Goal: Use online tool/utility: Utilize a website feature to perform a specific function

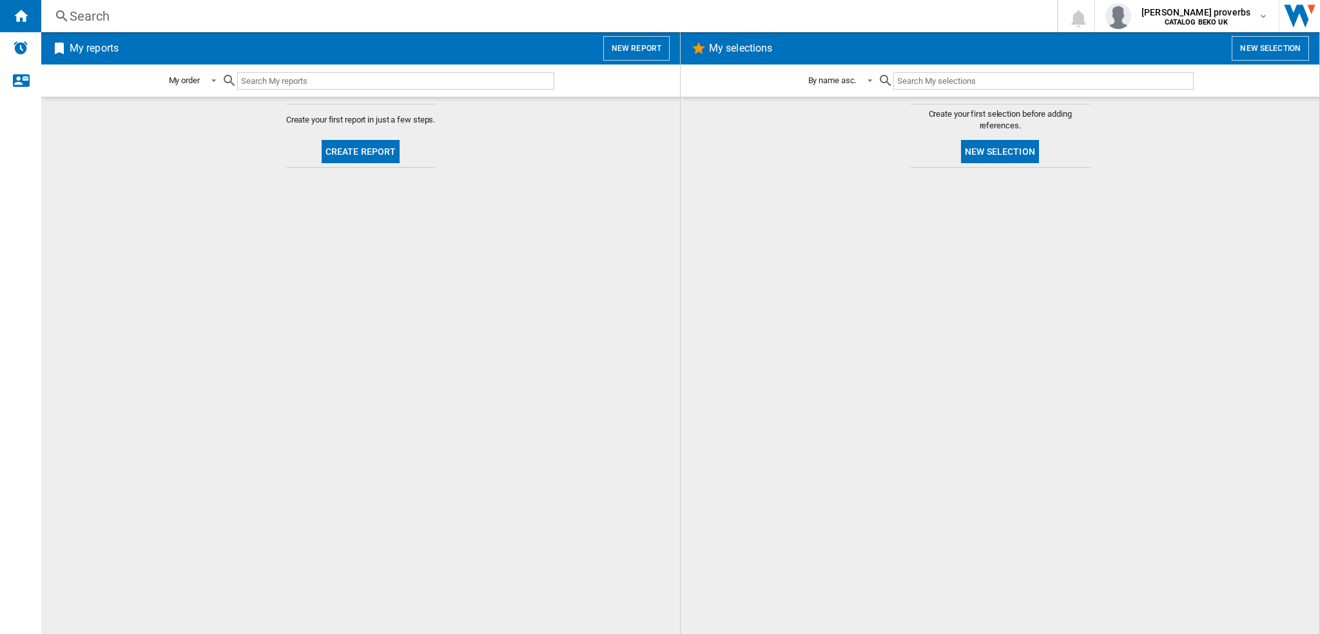
click at [611, 56] on button "New report" at bounding box center [636, 48] width 66 height 24
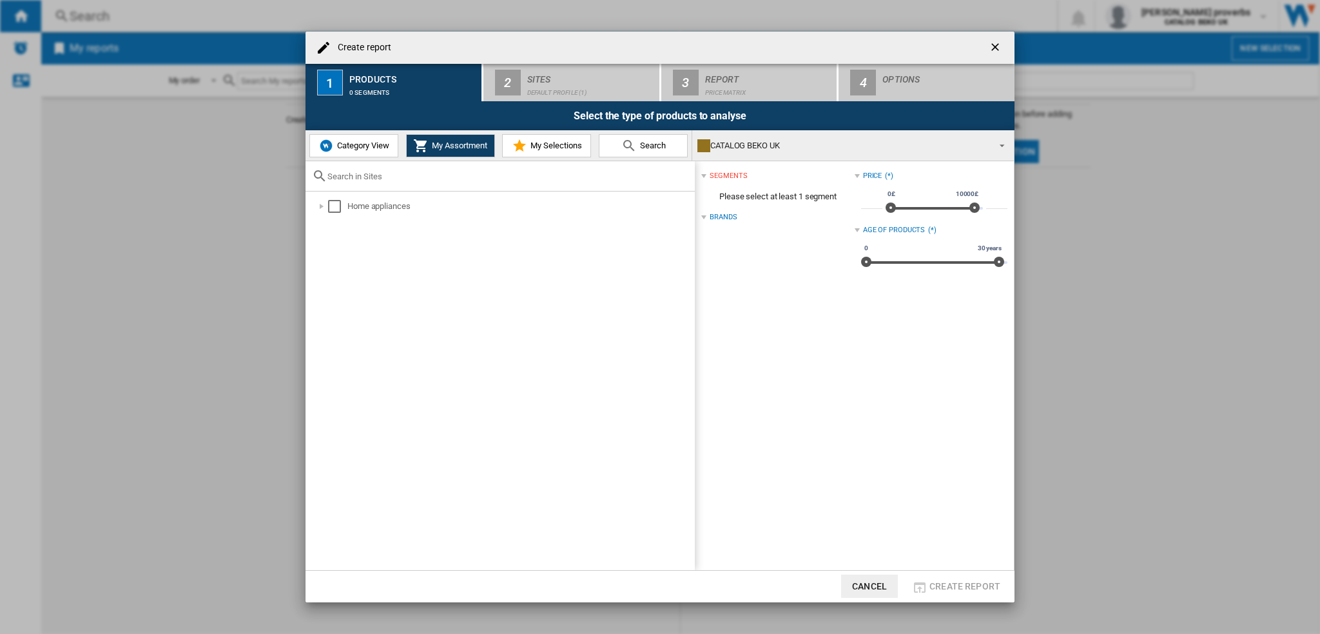
click at [354, 146] on span "Category View" at bounding box center [361, 146] width 55 height 10
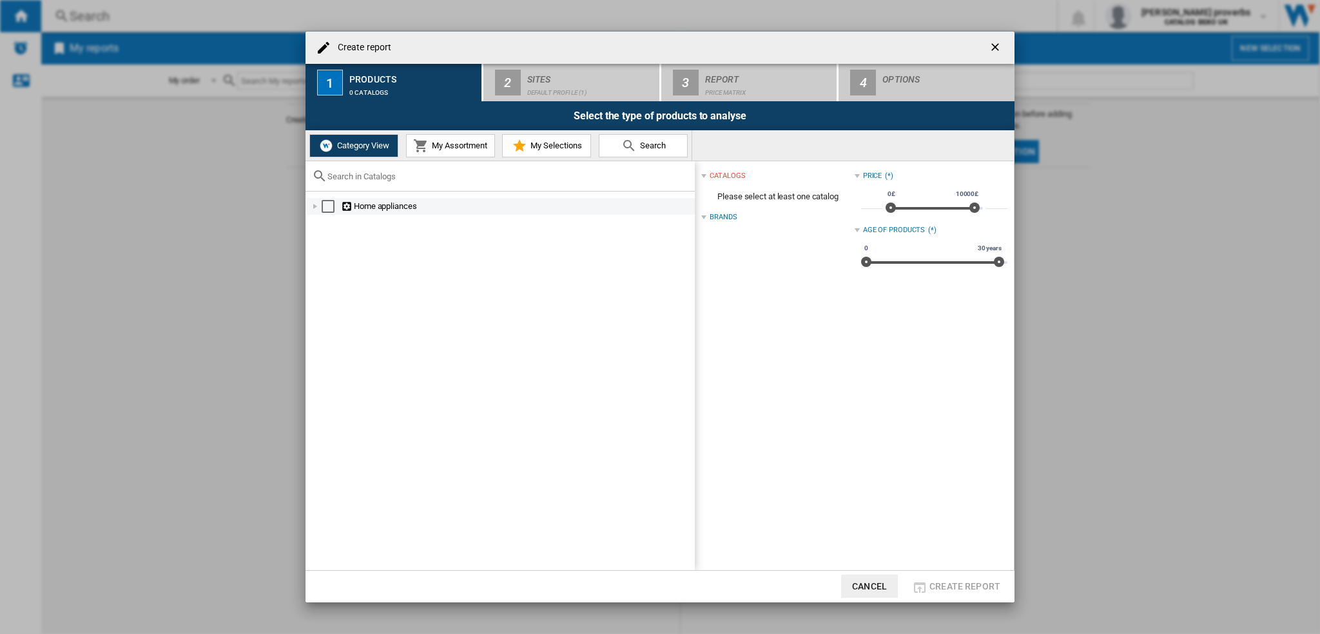
click at [330, 206] on div "Select" at bounding box center [328, 206] width 13 height 13
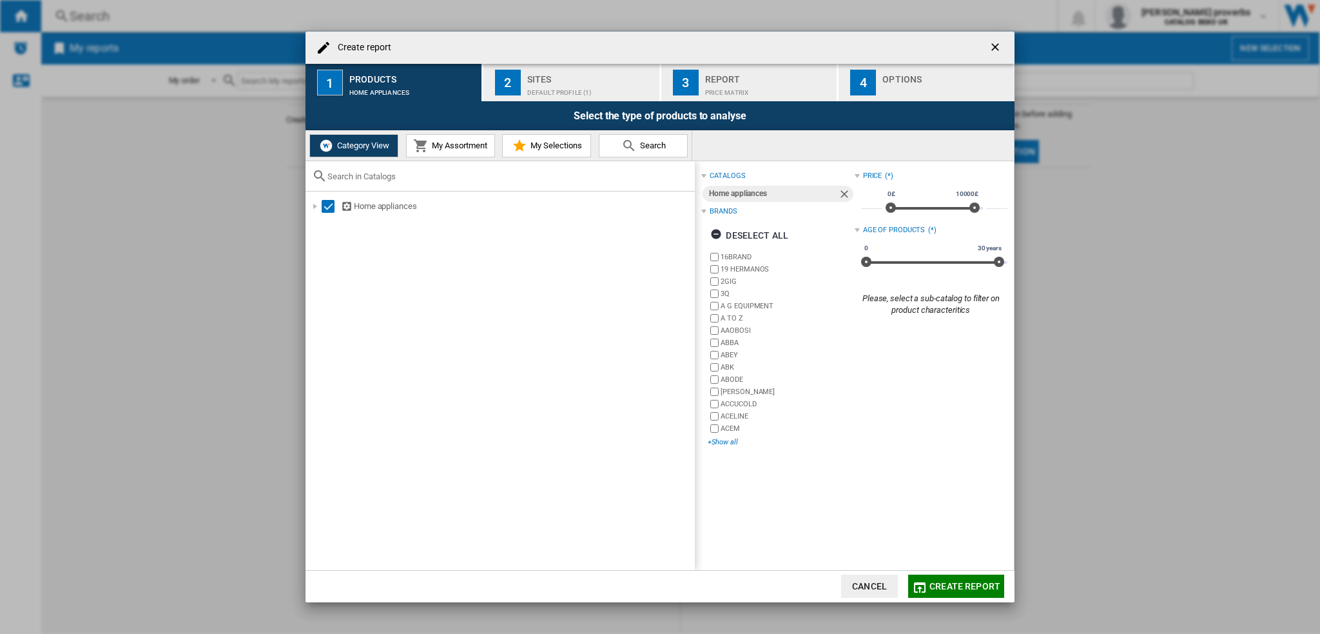
click at [722, 444] on div "+Show all" at bounding box center [781, 442] width 146 height 10
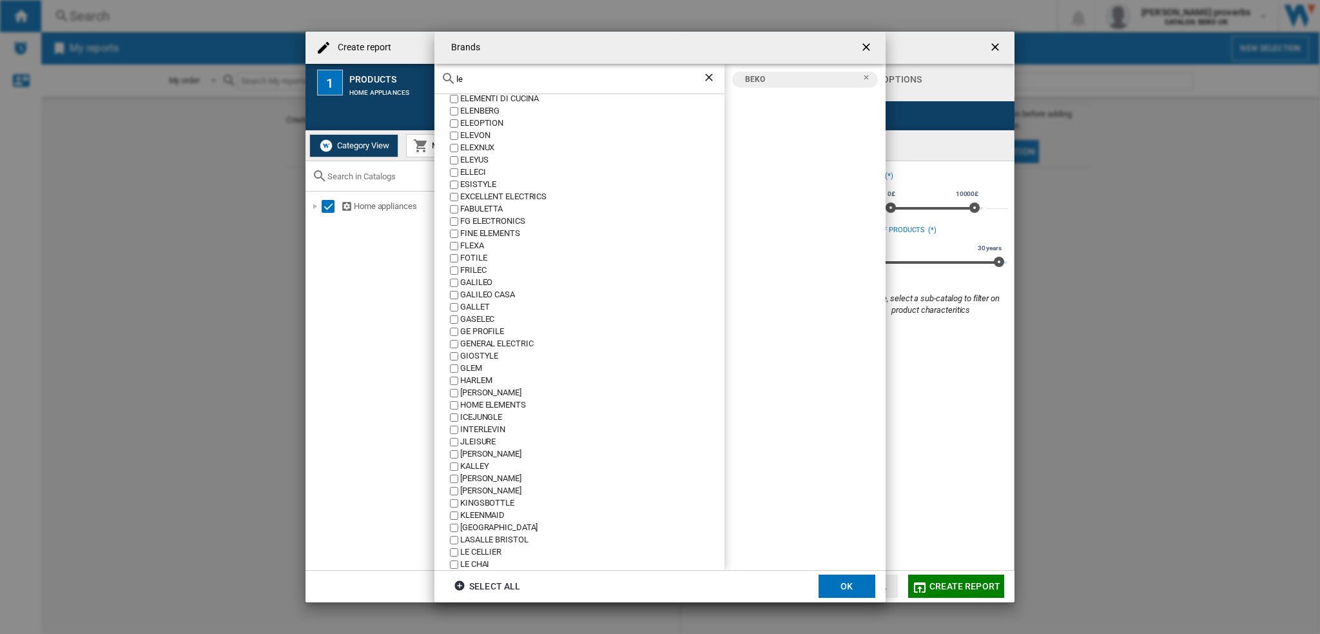
scroll to position [967, 0]
type input "le"
click at [480, 490] on div "LEISURE" at bounding box center [592, 493] width 264 height 12
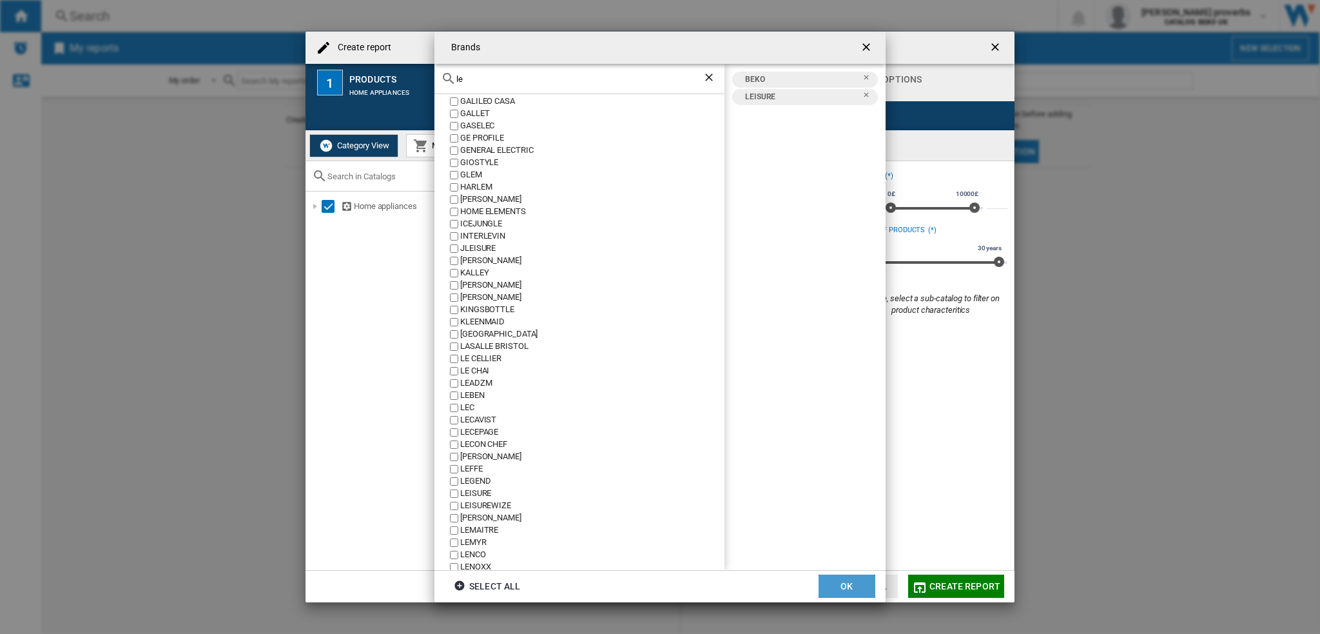
drag, startPoint x: 850, startPoint y: 588, endPoint x: 559, endPoint y: 93, distance: 575.0
click at [850, 589] on button "OK" at bounding box center [847, 585] width 57 height 23
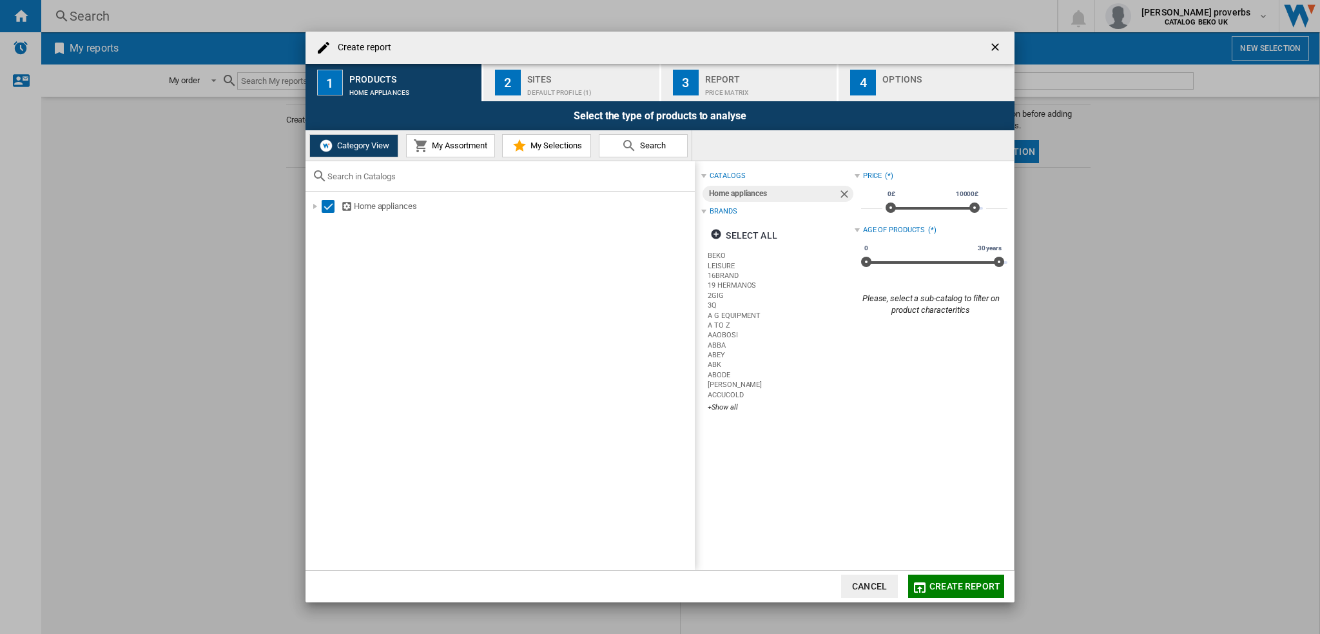
click at [559, 93] on div "Default profile (1)" at bounding box center [590, 90] width 127 height 14
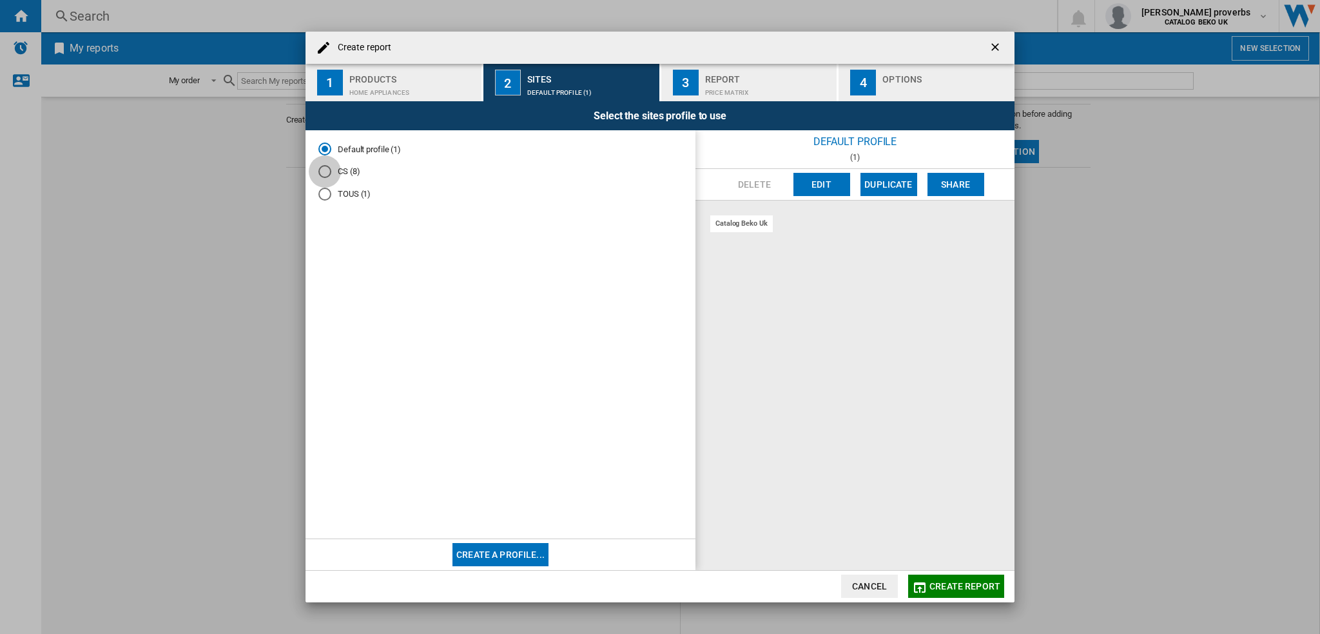
click at [329, 170] on div "CS (8)" at bounding box center [324, 171] width 13 height 13
click at [826, 181] on button "Edit" at bounding box center [821, 184] width 57 height 23
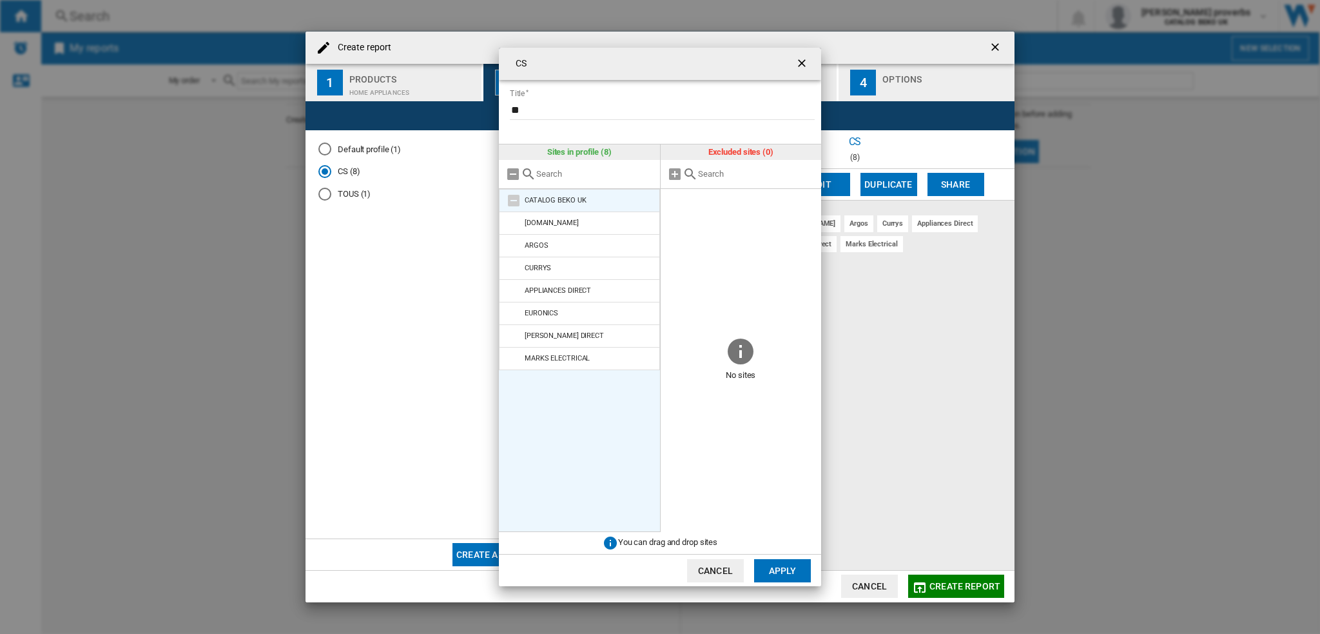
click at [508, 199] on md-icon at bounding box center [513, 200] width 15 height 15
click at [511, 200] on md-icon at bounding box center [513, 200] width 15 height 15
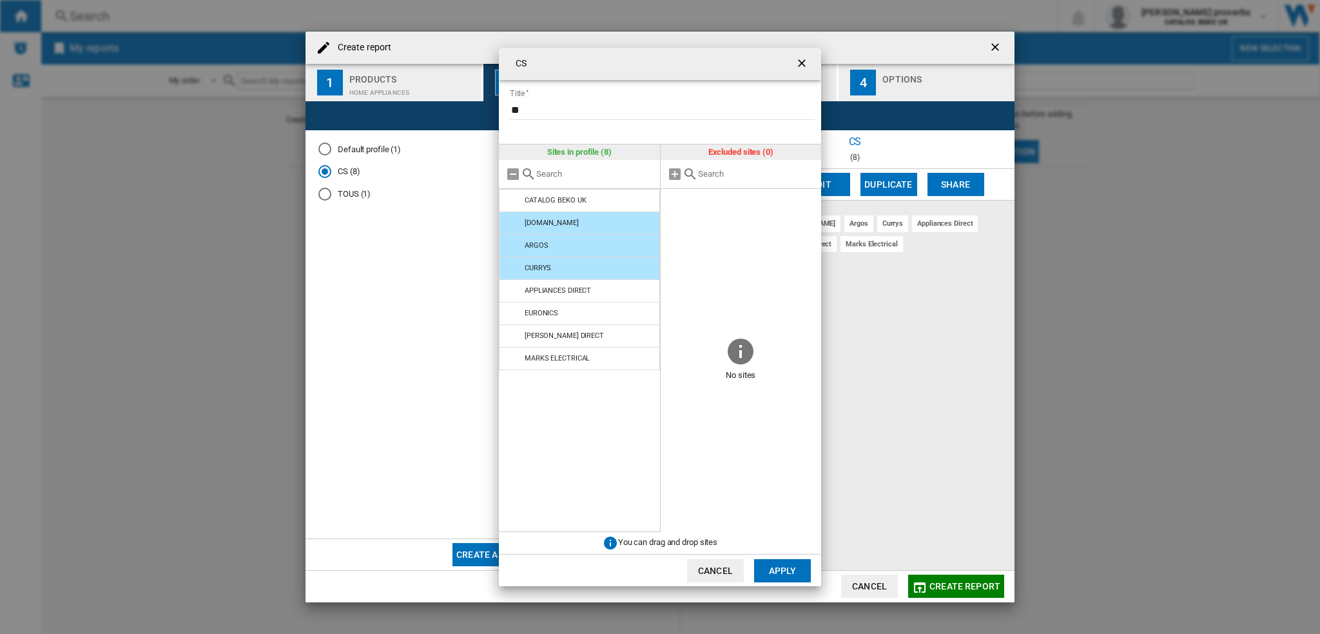
click at [766, 574] on button "Apply" at bounding box center [782, 570] width 57 height 23
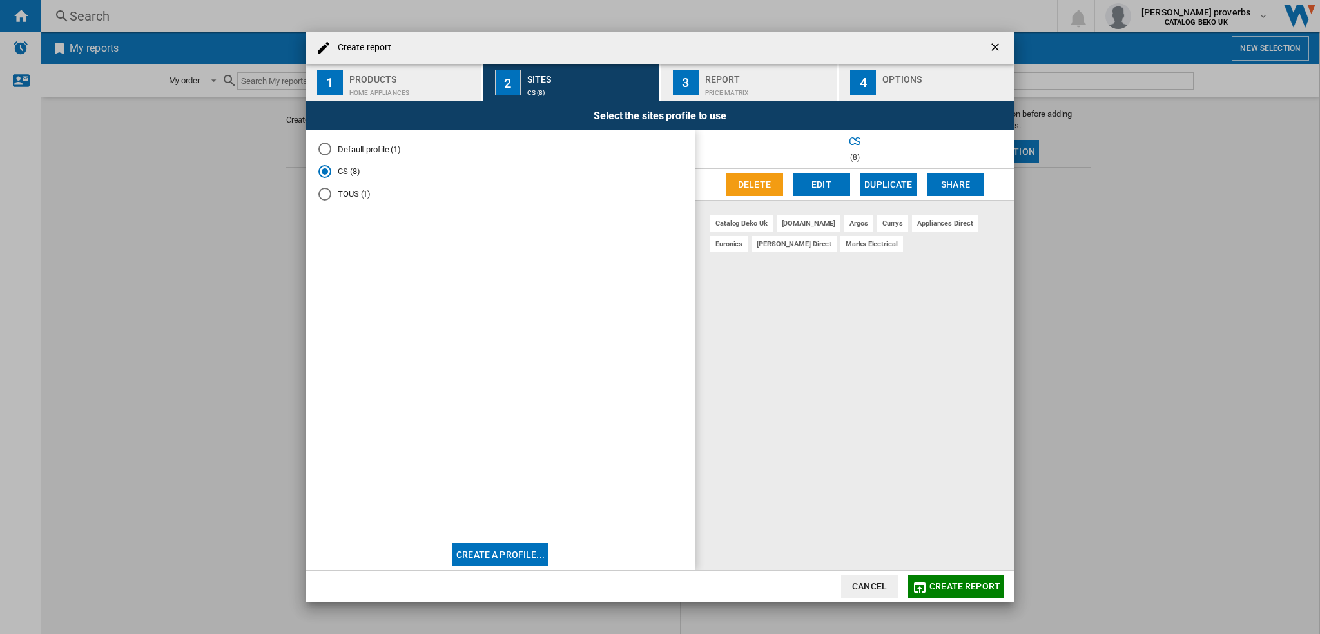
click at [354, 199] on md-radio-button "TOUS (1)" at bounding box center [500, 194] width 364 height 12
click at [348, 175] on md-radio-button "CS (8)" at bounding box center [500, 172] width 364 height 12
click at [352, 151] on md-radio-button "Default profile (1)" at bounding box center [500, 149] width 364 height 12
click at [343, 173] on md-radio-button "CS (8)" at bounding box center [500, 172] width 364 height 12
click at [762, 83] on div "Price Matrix" at bounding box center [768, 90] width 127 height 14
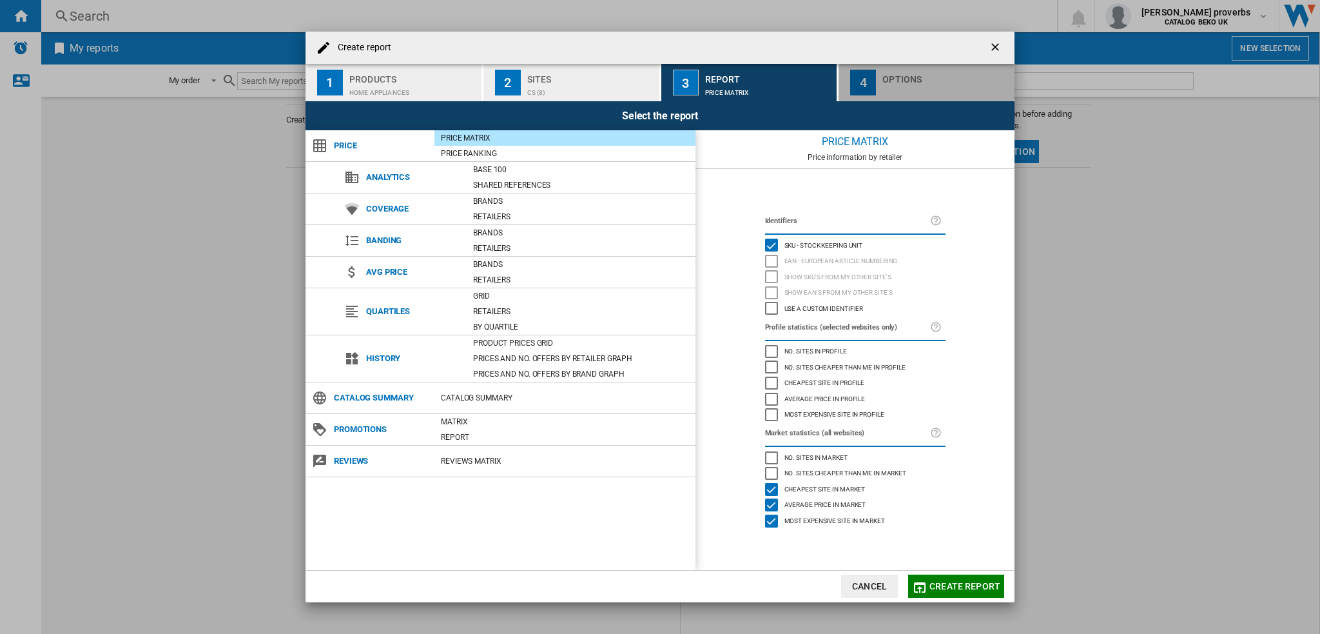
click at [890, 83] on div "button" at bounding box center [945, 90] width 127 height 14
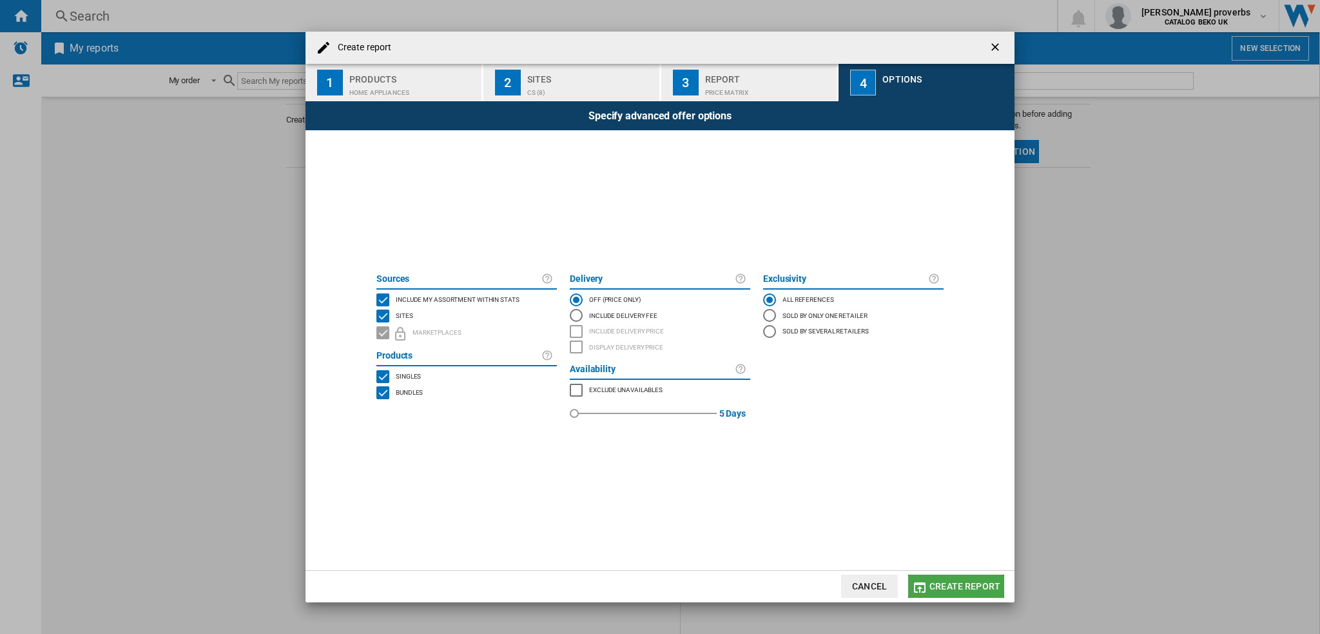
click at [964, 587] on span "Create report" at bounding box center [964, 586] width 71 height 10
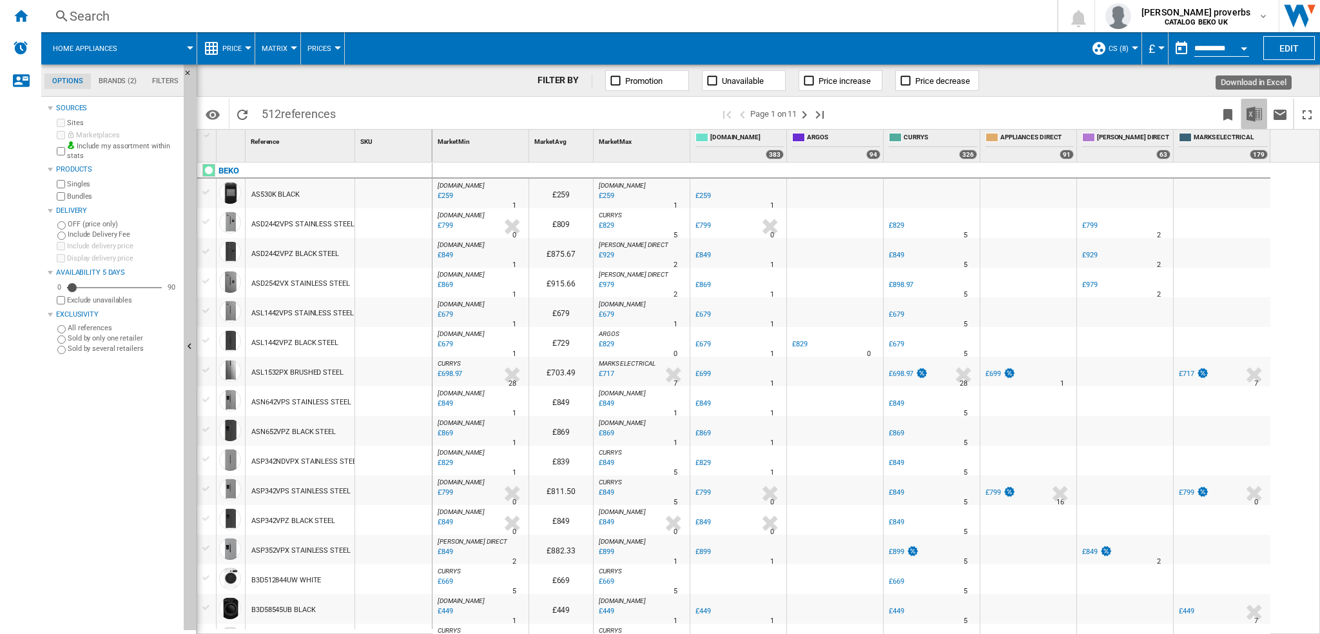
click at [1253, 115] on img "Download in Excel" at bounding box center [1254, 113] width 15 height 15
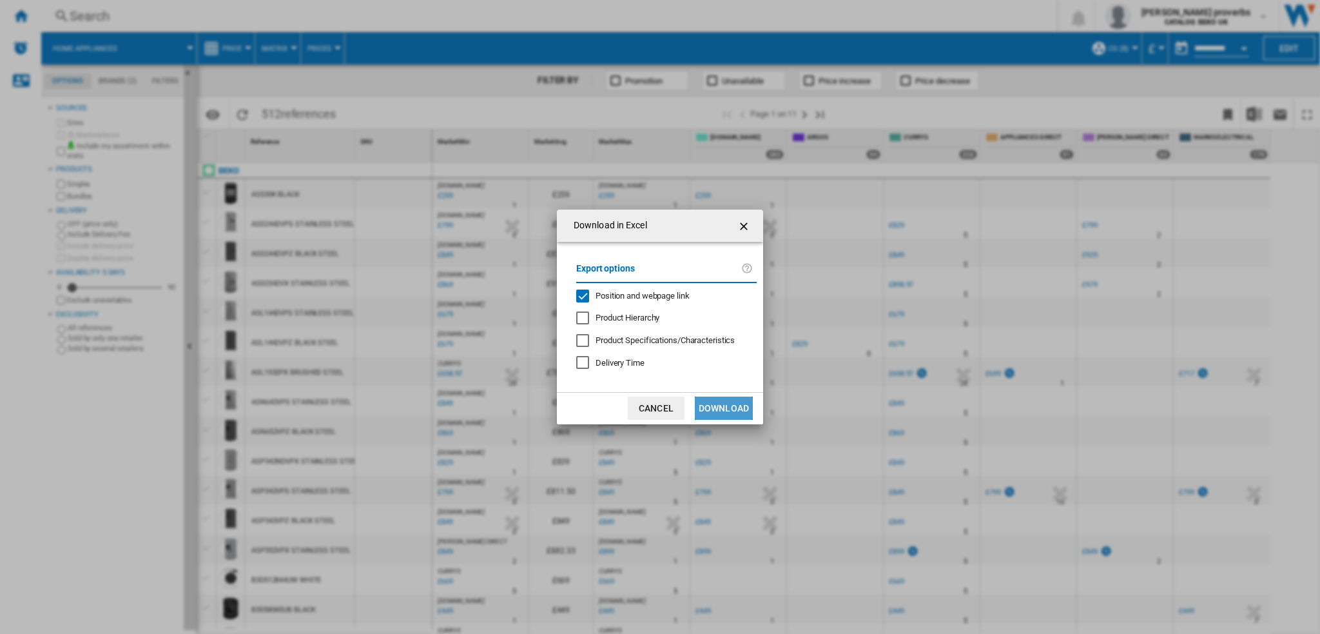
click at [717, 405] on button "Download" at bounding box center [724, 407] width 58 height 23
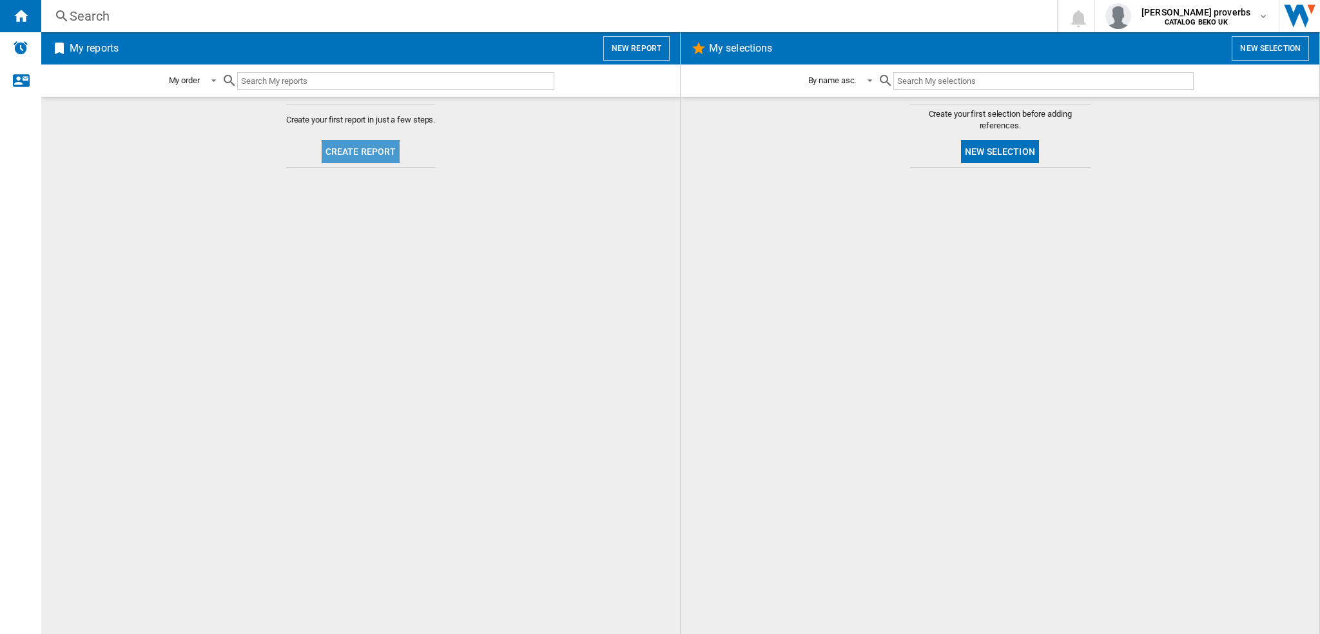
click at [362, 155] on button "Create report" at bounding box center [361, 151] width 79 height 23
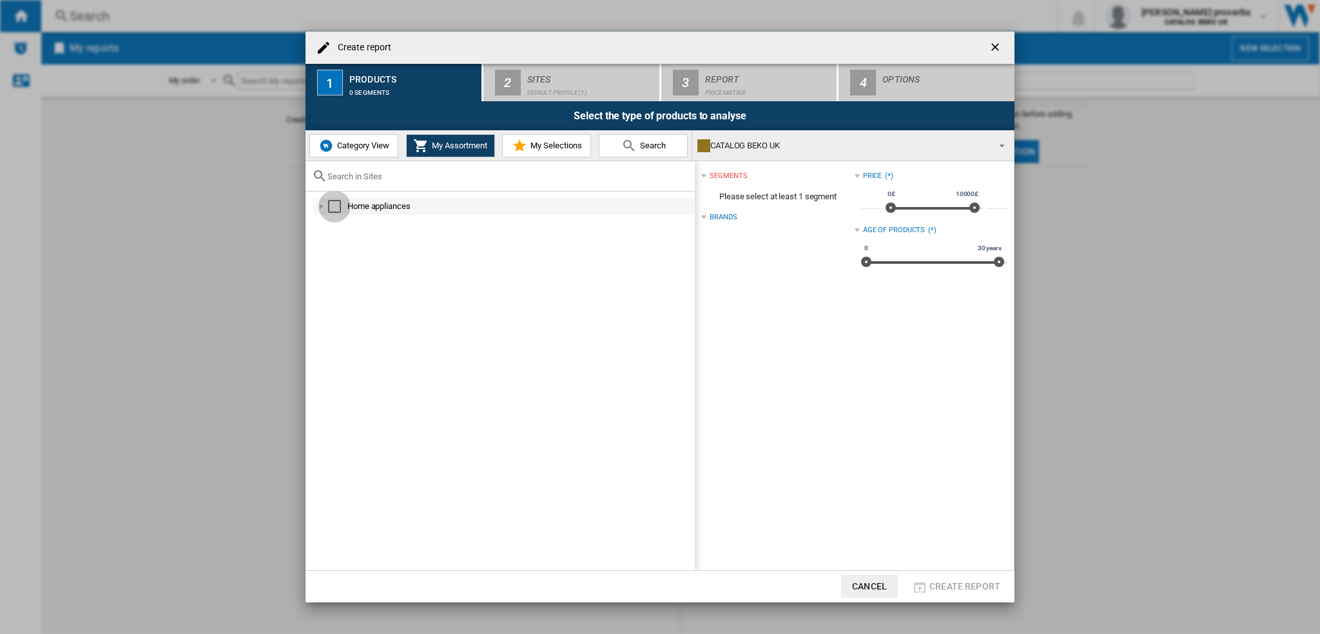
click at [332, 211] on div "Select" at bounding box center [334, 206] width 13 height 13
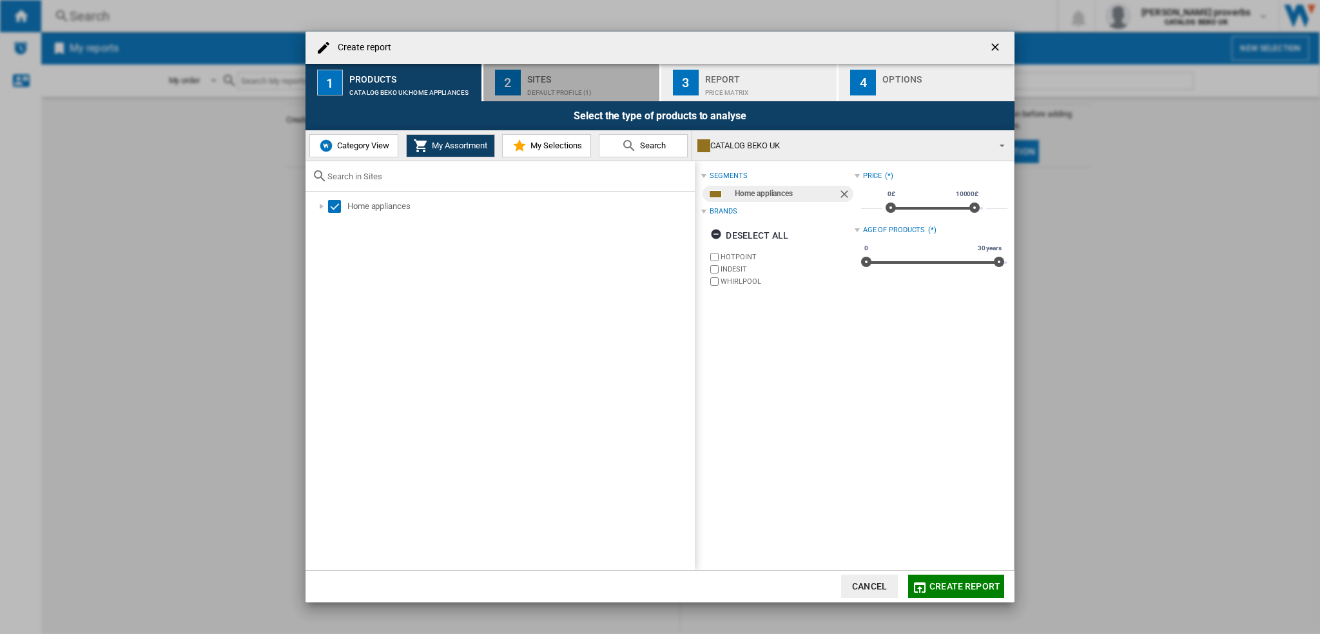
click at [550, 87] on div "Default profile (1)" at bounding box center [590, 90] width 127 height 14
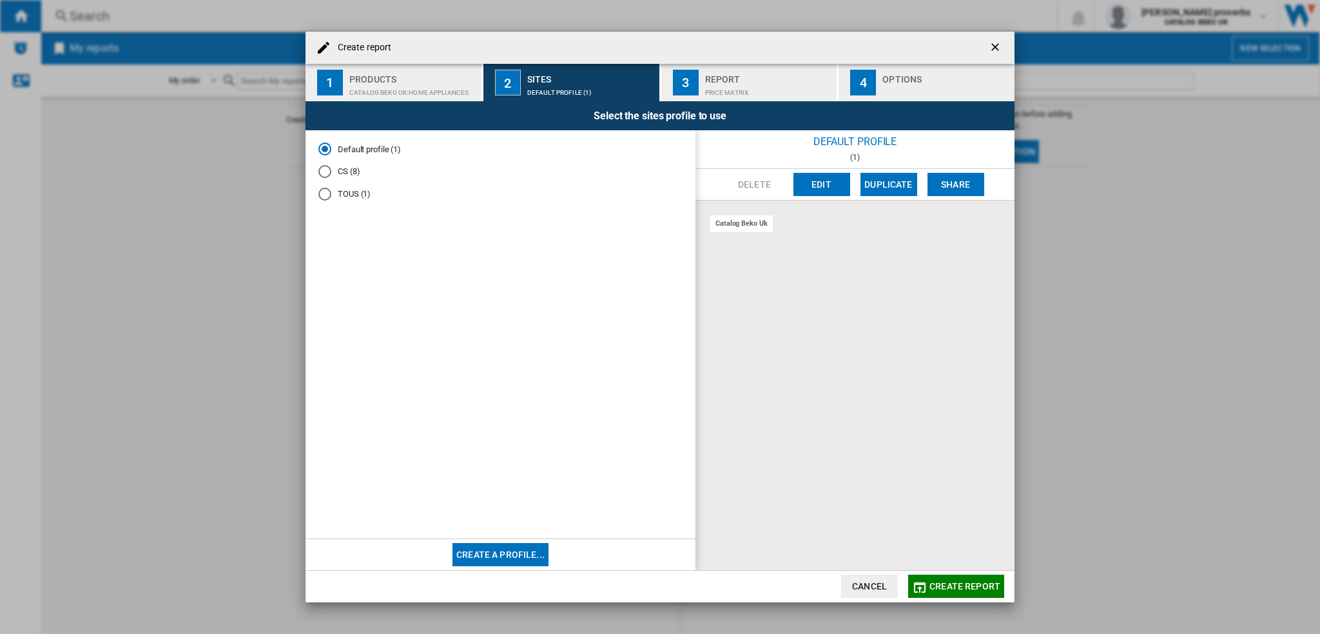
click at [420, 81] on div "Products" at bounding box center [412, 76] width 127 height 14
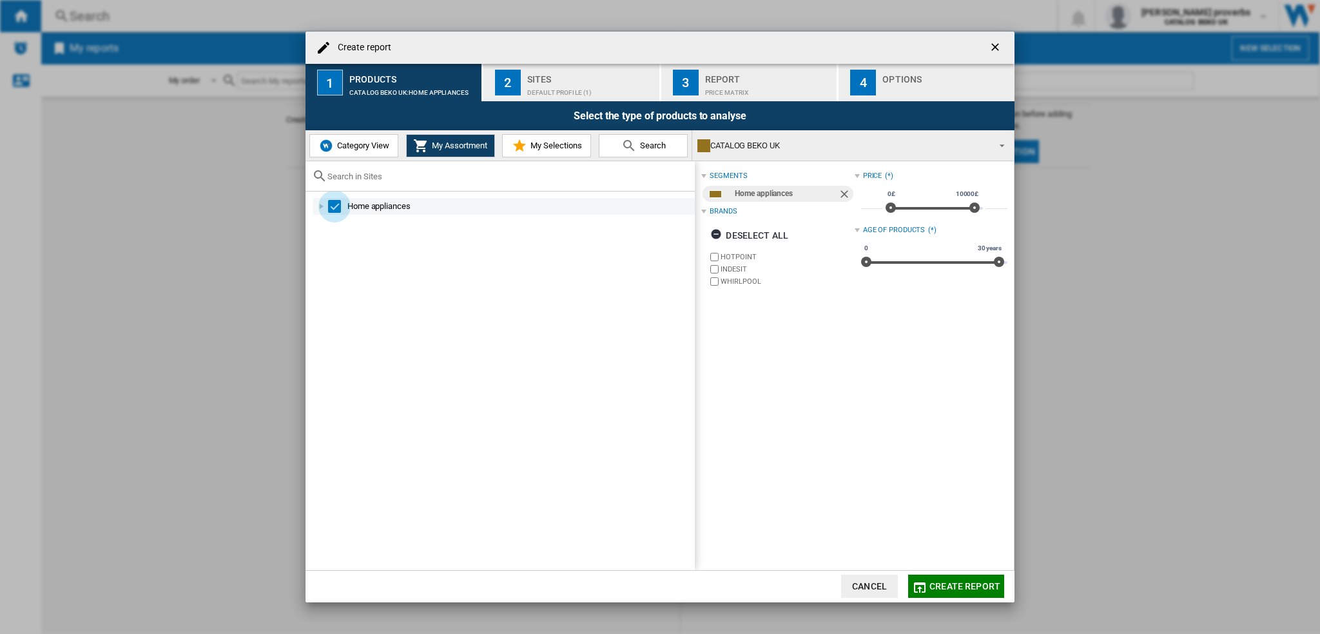
click at [330, 204] on div "Select" at bounding box center [334, 206] width 13 height 13
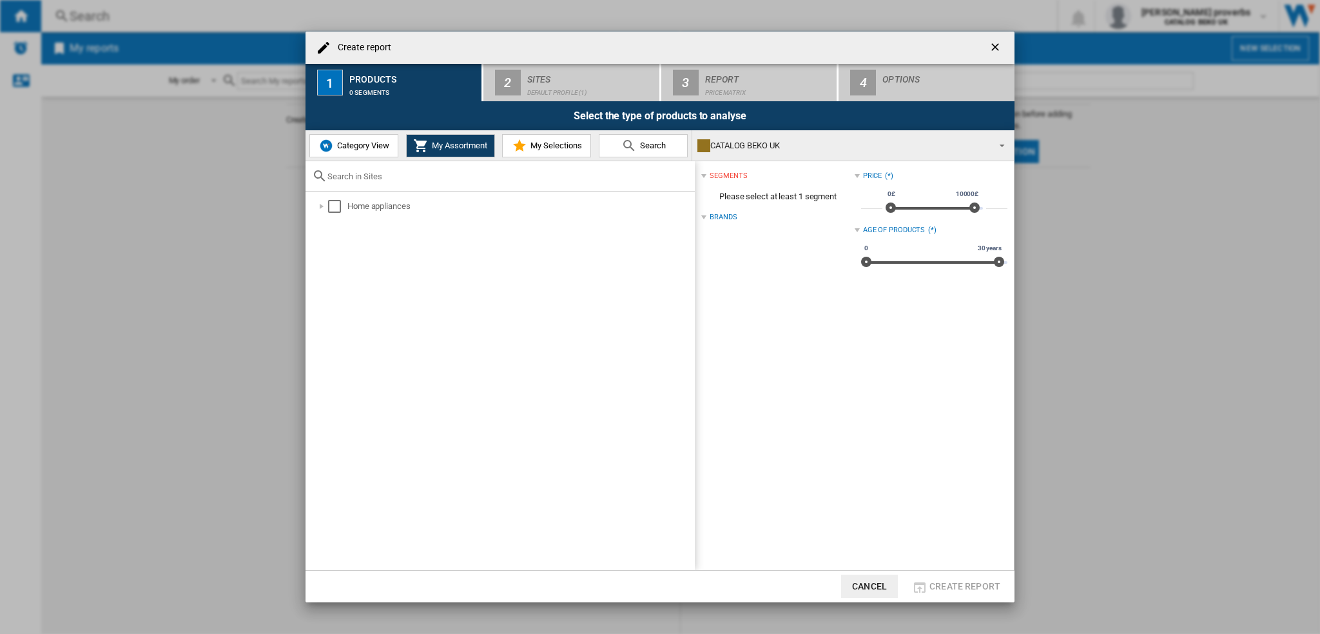
click at [364, 148] on span "Category View" at bounding box center [361, 146] width 55 height 10
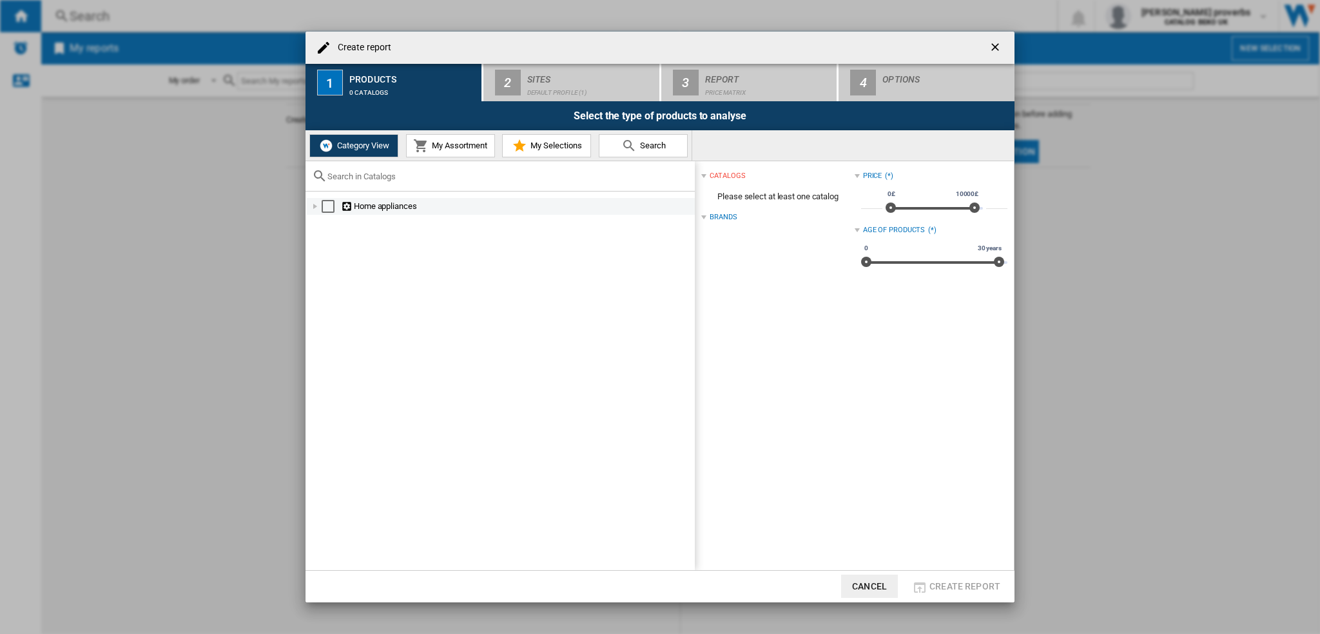
click at [327, 208] on div "Select" at bounding box center [328, 206] width 13 height 13
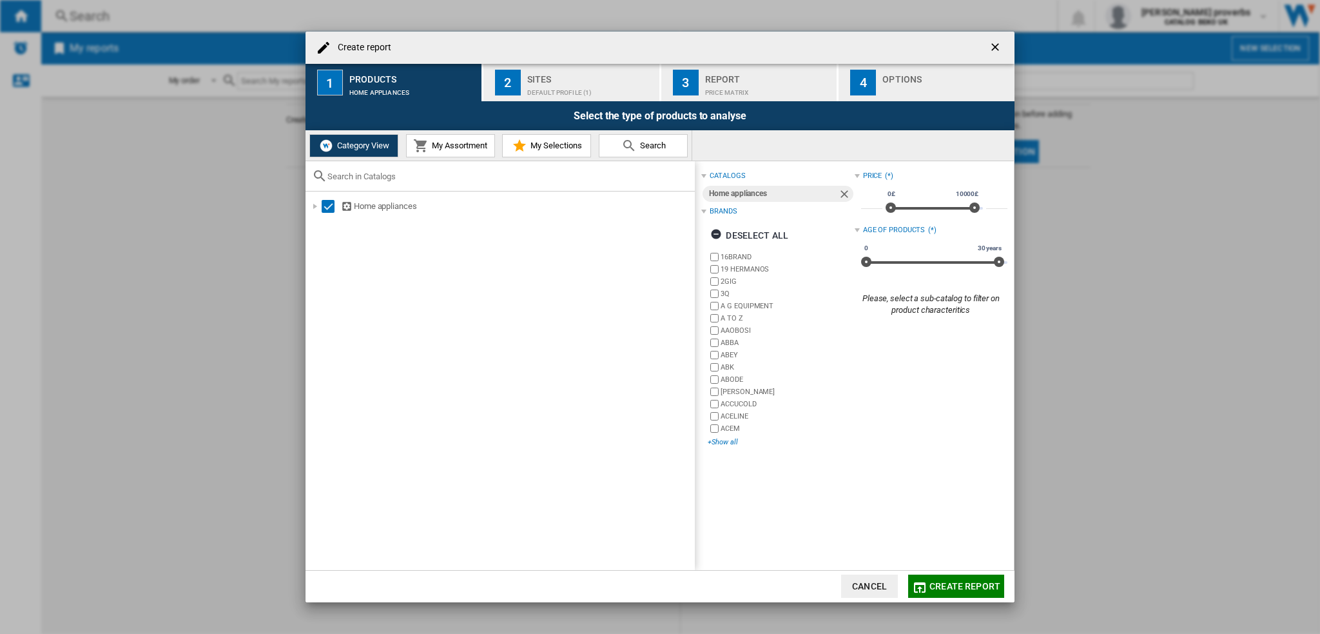
click at [730, 441] on div "+Show all" at bounding box center [781, 442] width 146 height 10
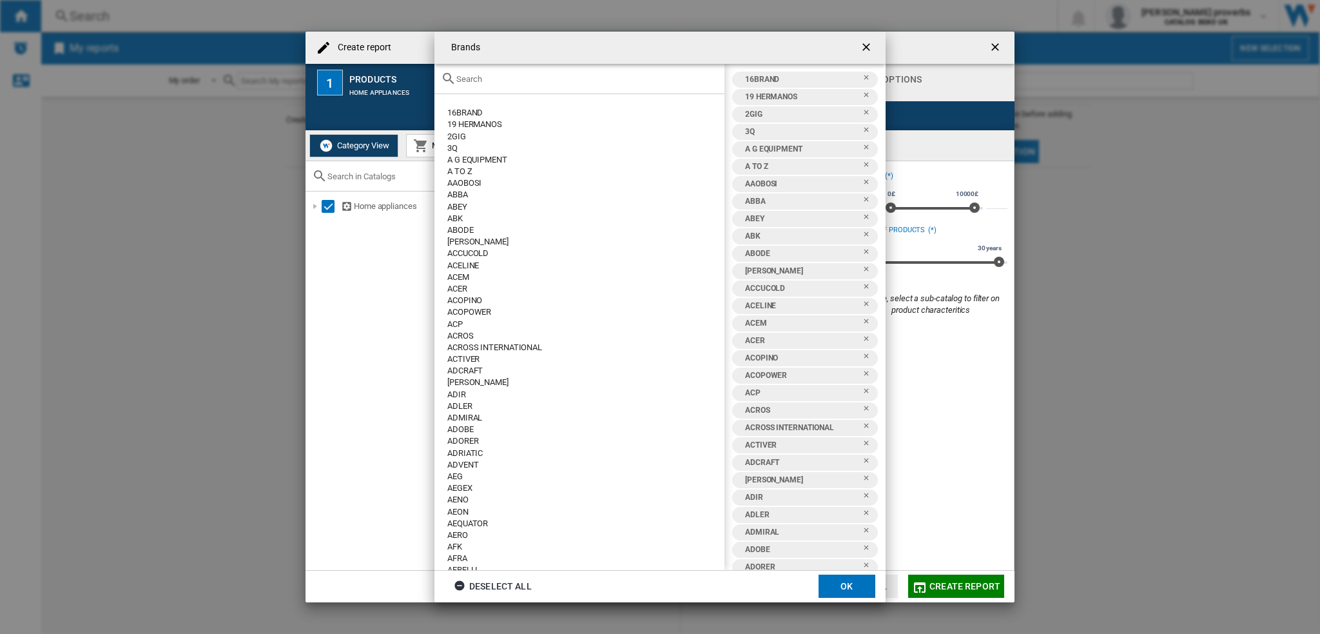
click at [489, 590] on div "Deselect all" at bounding box center [493, 585] width 78 height 23
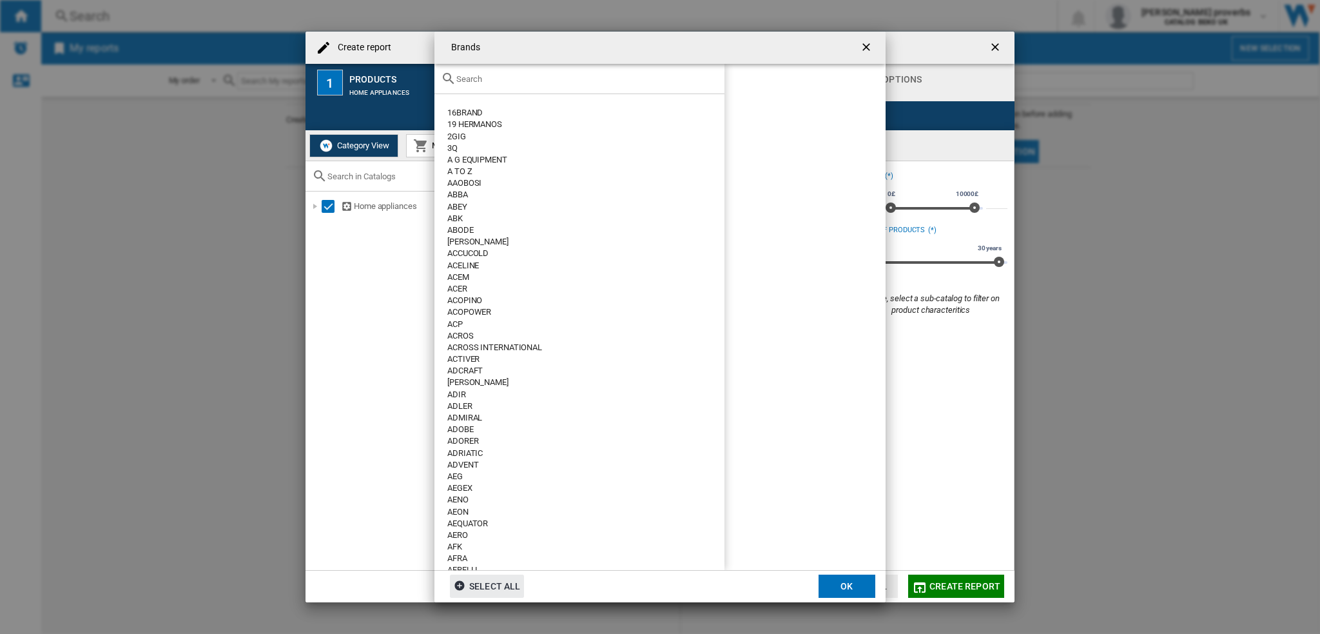
click at [480, 86] on div at bounding box center [579, 79] width 290 height 30
click at [483, 77] on input "text" at bounding box center [587, 79] width 262 height 10
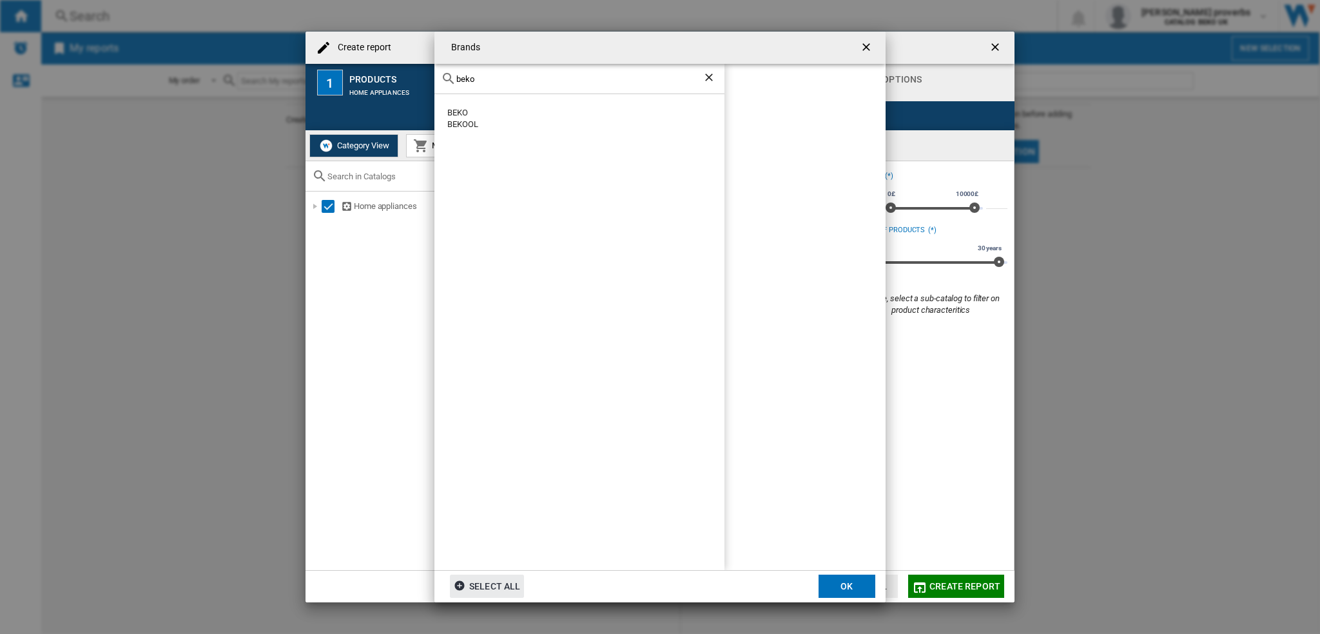
click at [467, 112] on div "BEKO" at bounding box center [585, 113] width 277 height 12
click at [513, 82] on input "beko" at bounding box center [579, 79] width 246 height 10
type input "b"
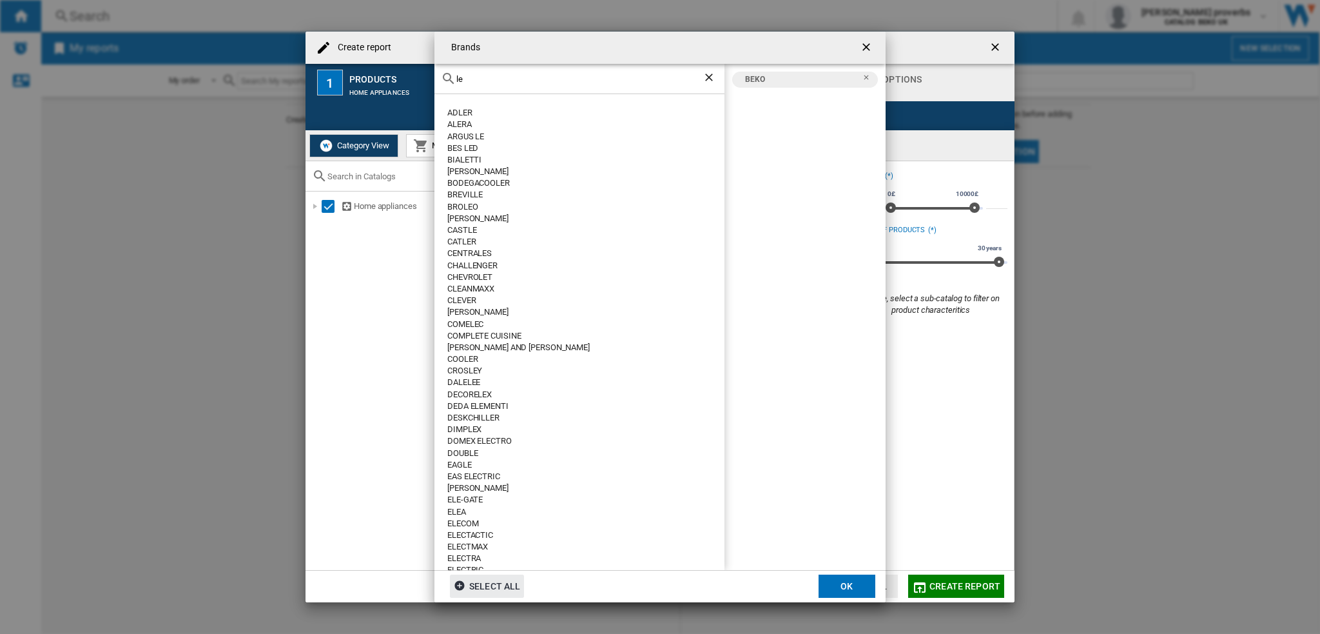
type input "le"
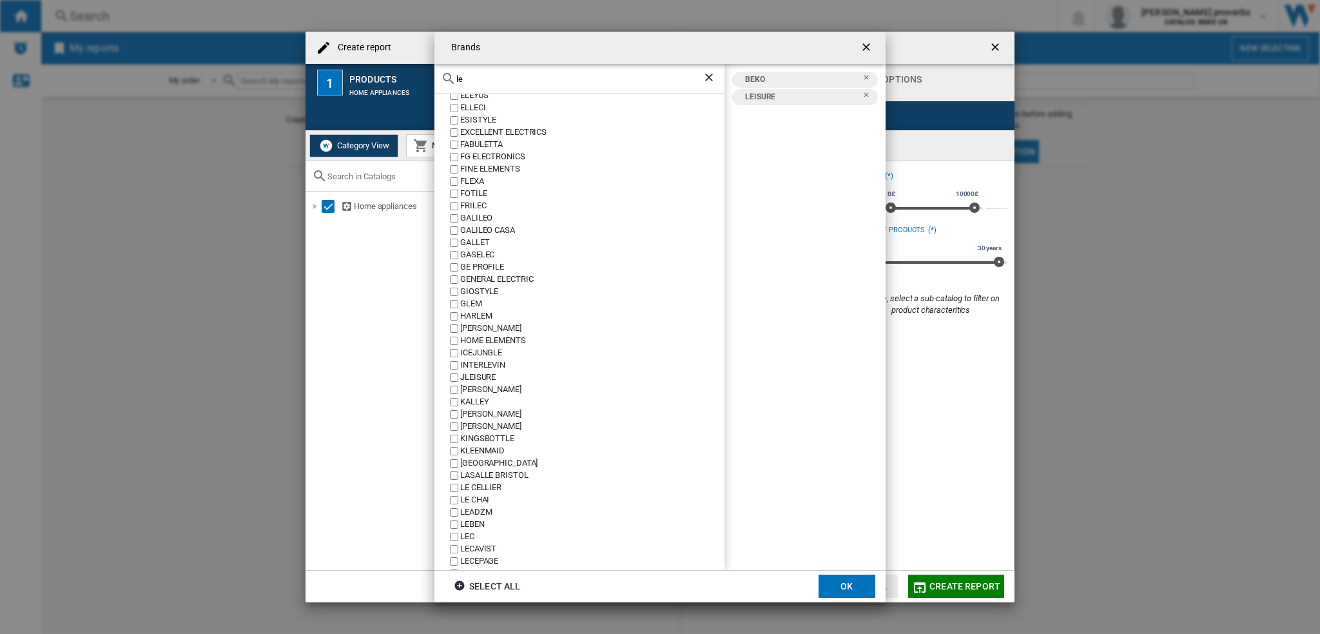
scroll to position [874, 0]
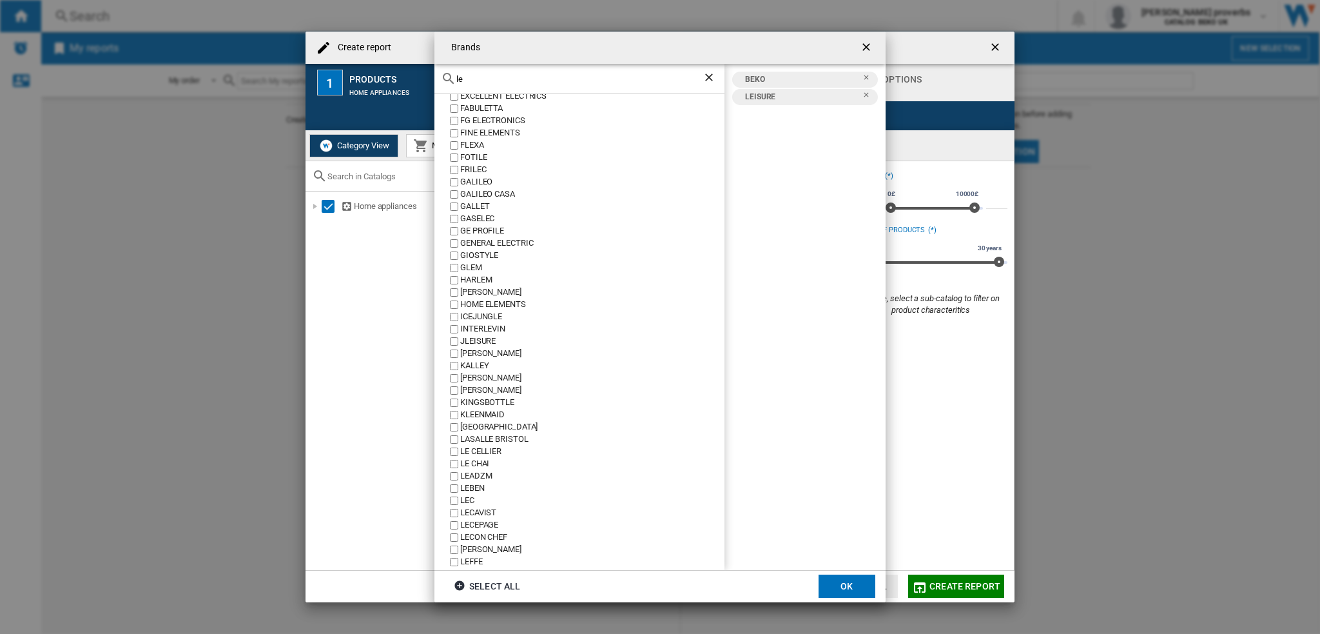
drag, startPoint x: 860, startPoint y: 579, endPoint x: 466, endPoint y: 149, distance: 583.1
click at [859, 579] on button "OK" at bounding box center [847, 585] width 57 height 23
click at [466, 149] on span "My Assortment" at bounding box center [458, 146] width 59 height 10
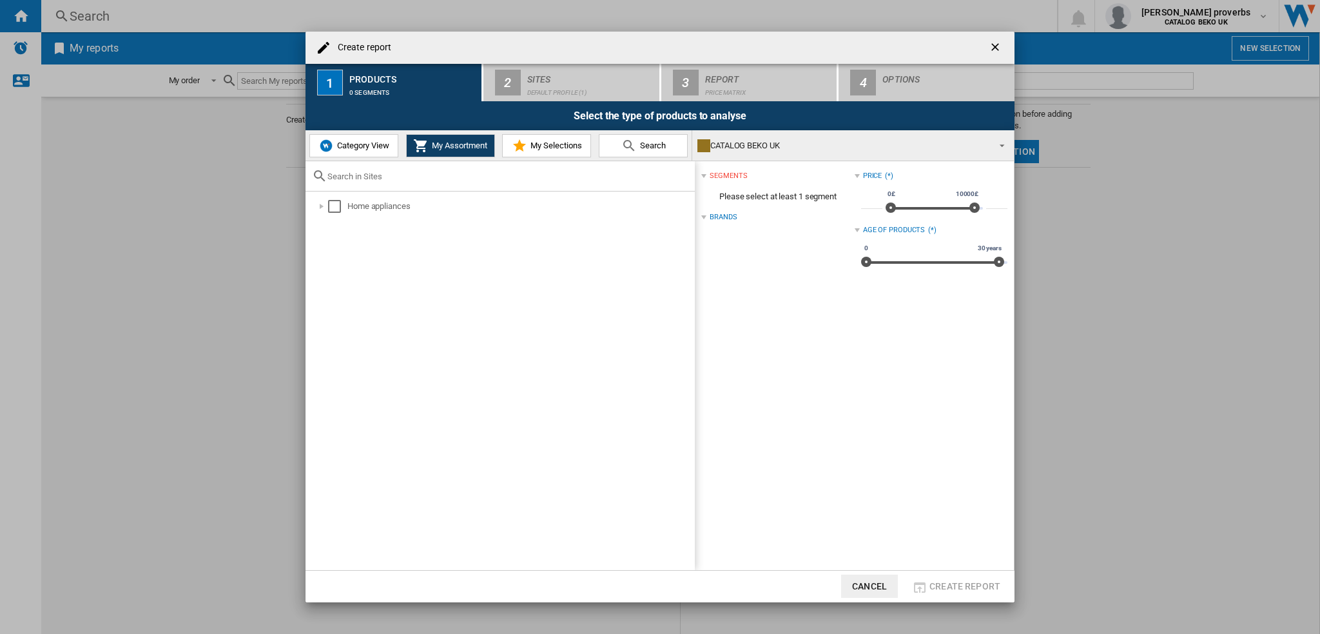
click at [370, 151] on button "Category View" at bounding box center [353, 145] width 89 height 23
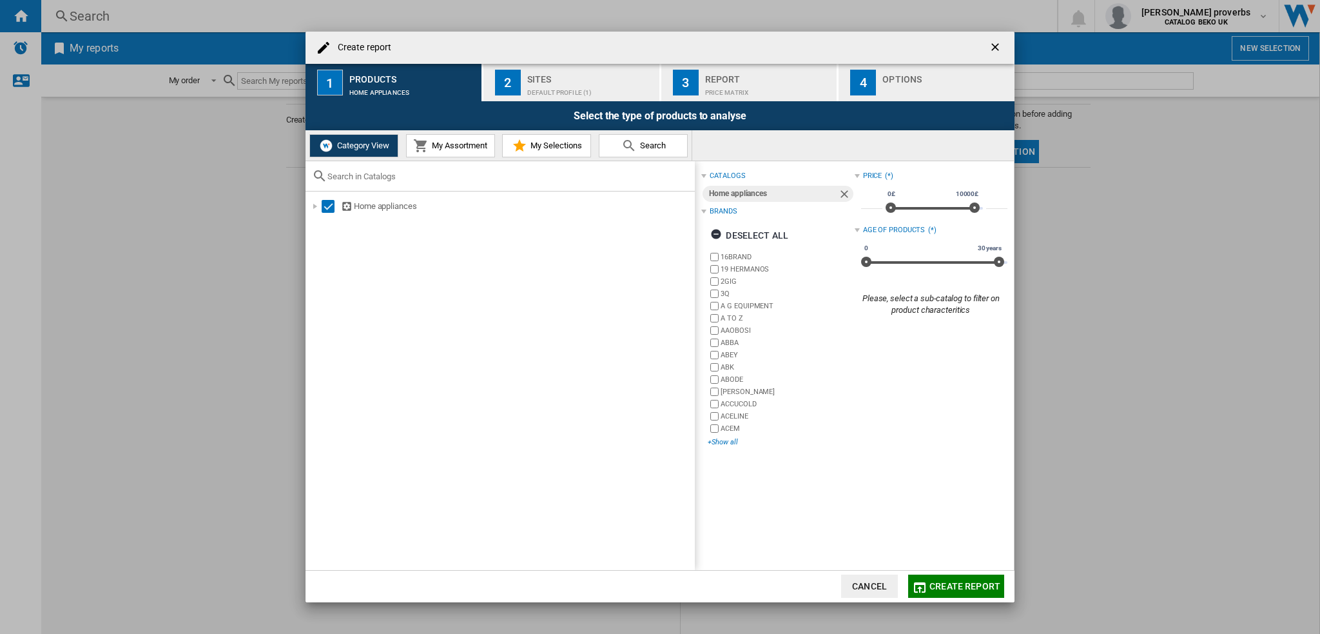
click at [734, 443] on div "+Show all" at bounding box center [781, 442] width 146 height 10
click at [541, 85] on div "Default profile (1)" at bounding box center [590, 90] width 127 height 14
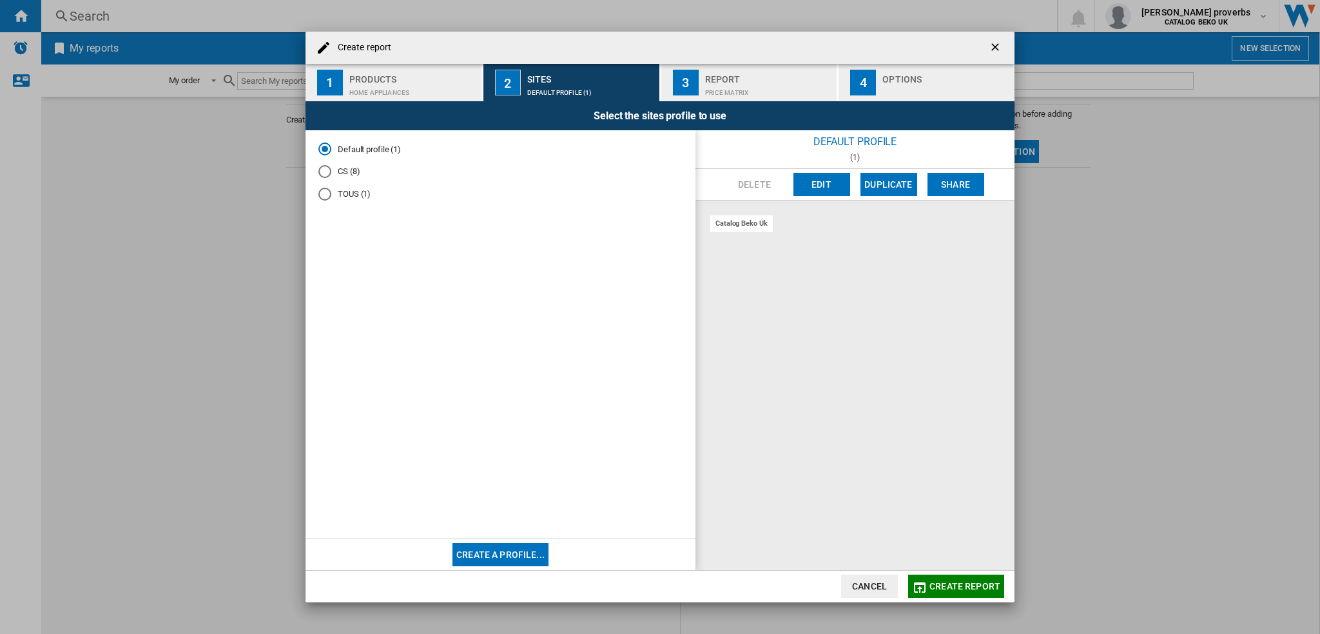
click at [333, 178] on md-radio-group "Default profile (1) CS (8) TOUS (1)" at bounding box center [500, 176] width 364 height 67
click at [323, 170] on div "CS (8)" at bounding box center [324, 171] width 13 height 13
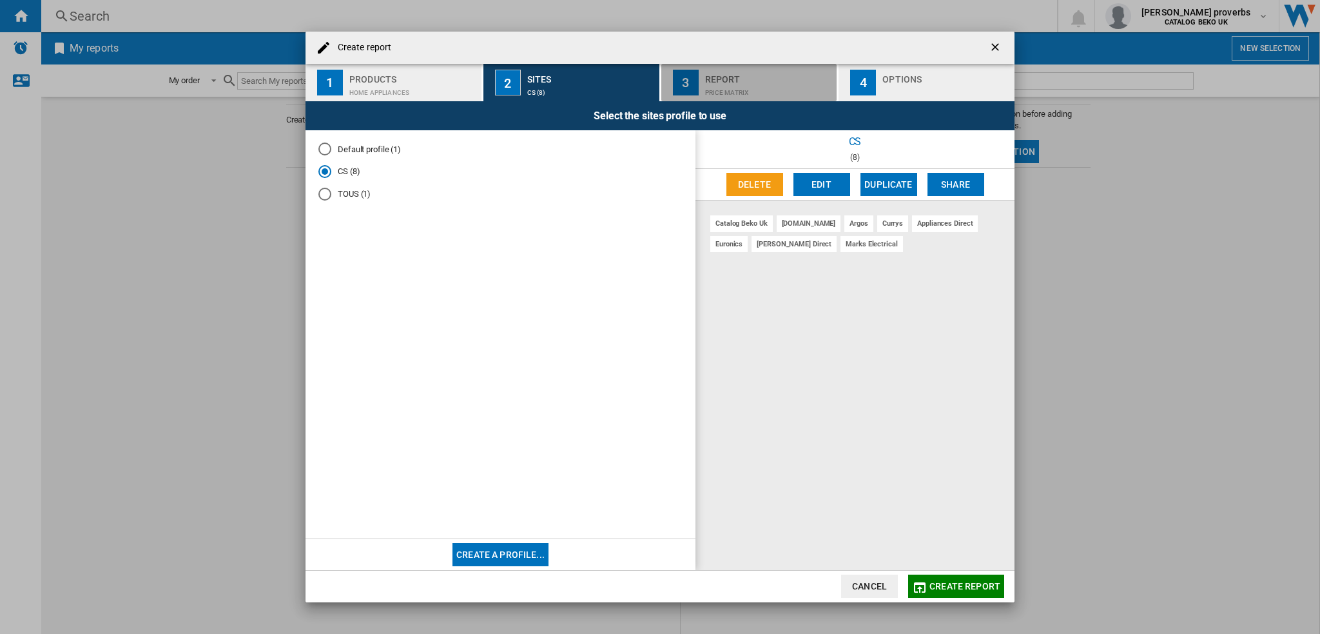
click at [752, 74] on div "Report" at bounding box center [768, 76] width 127 height 14
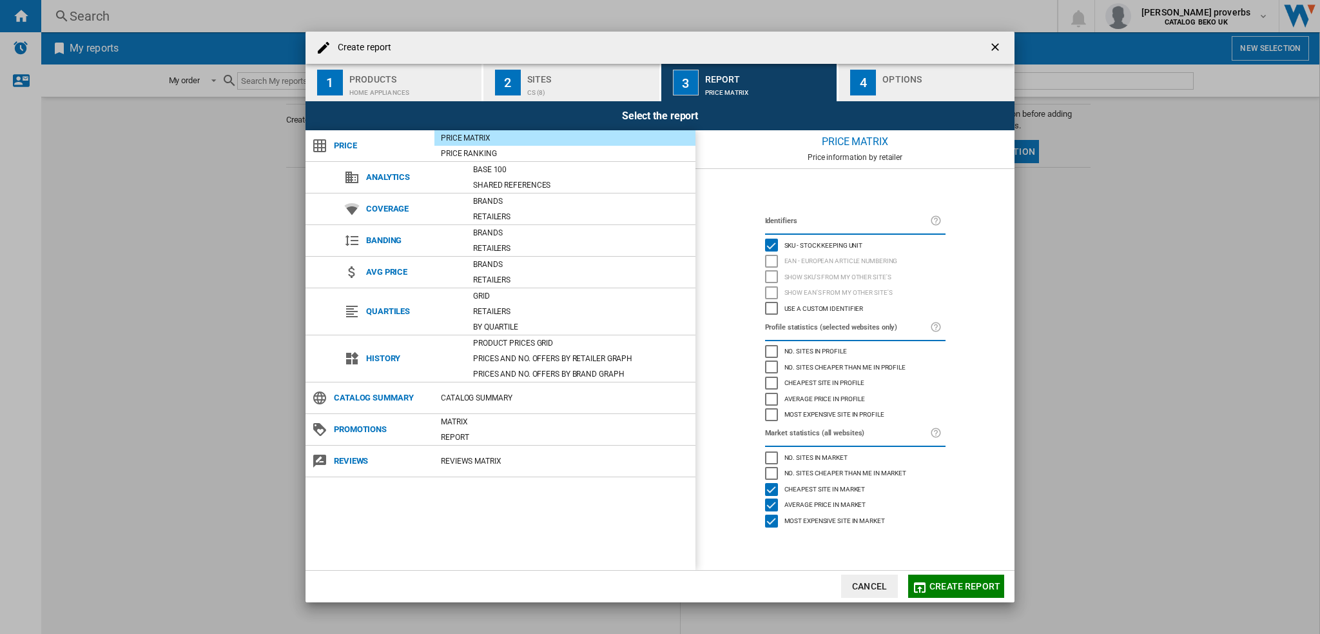
click at [893, 71] on div "Options" at bounding box center [945, 76] width 127 height 14
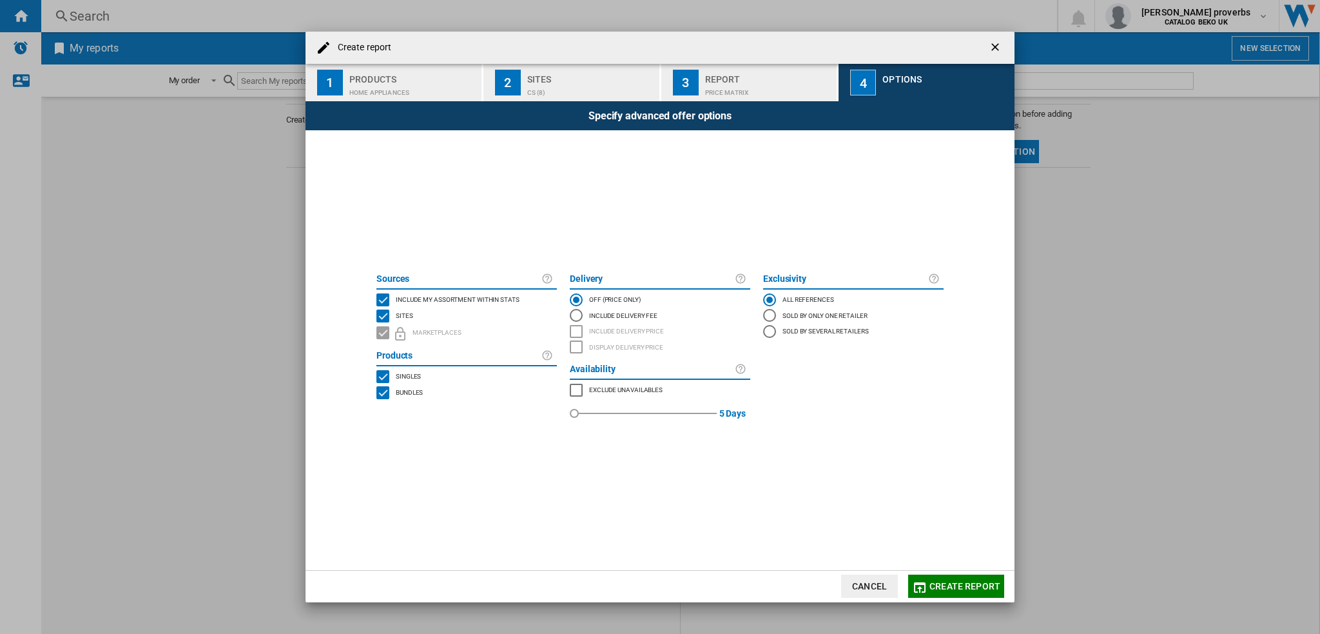
click at [998, 53] on ng-md-icon "getI18NText('BUTTONS.CLOSE_DIALOG')" at bounding box center [996, 48] width 15 height 15
